Goal: Unclear

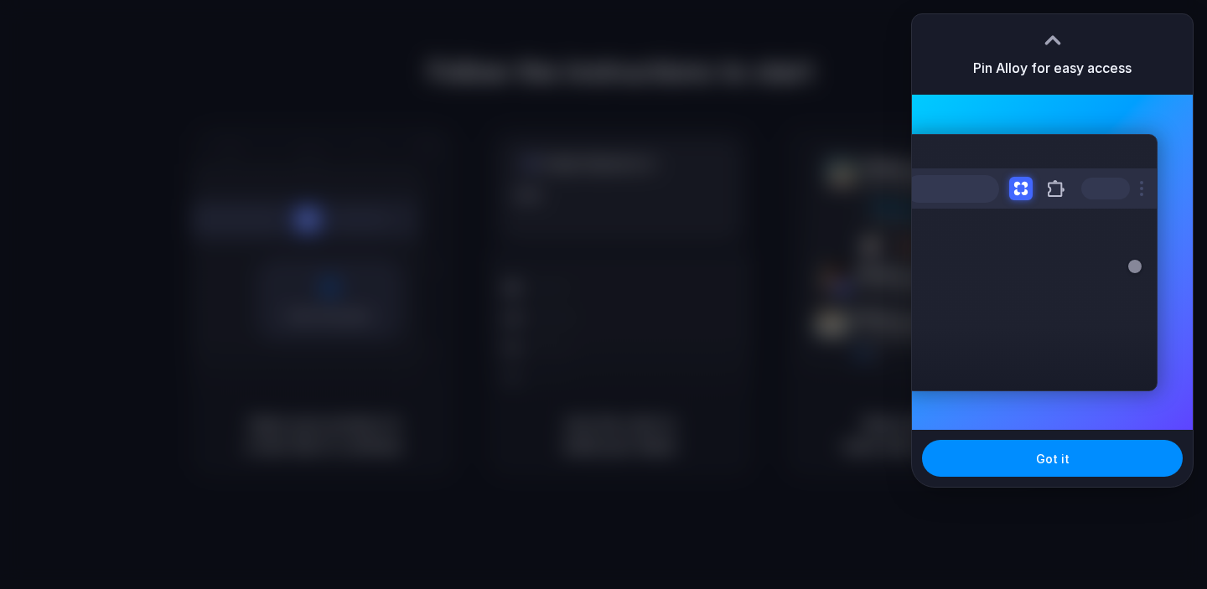
click at [579, 237] on div at bounding box center [603, 294] width 1207 height 589
click at [378, 169] on div at bounding box center [603, 294] width 1207 height 589
